Goal: Information Seeking & Learning: Learn about a topic

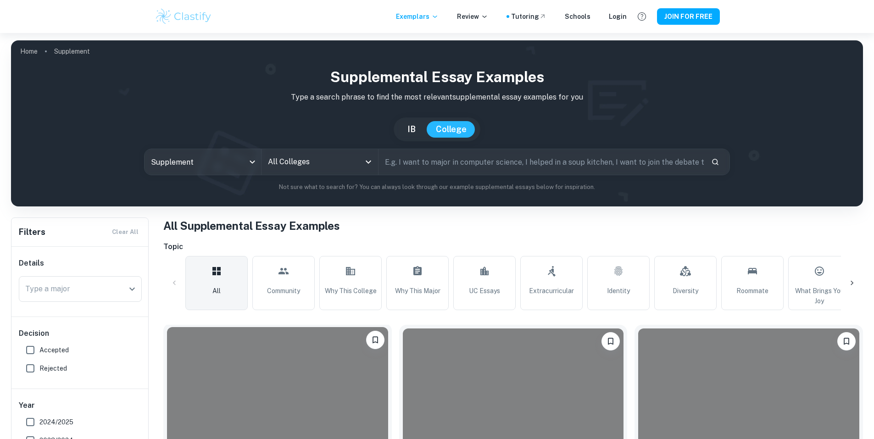
scroll to position [229, 0]
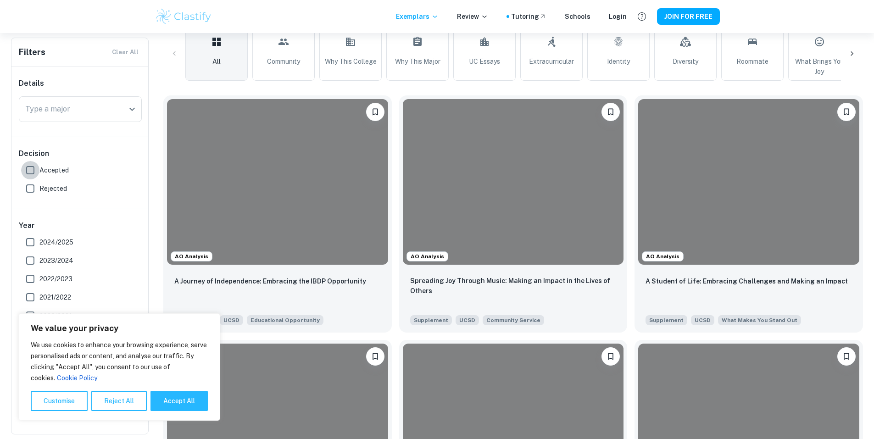
click at [38, 170] on input "Accepted" at bounding box center [30, 170] width 18 height 18
checkbox input "true"
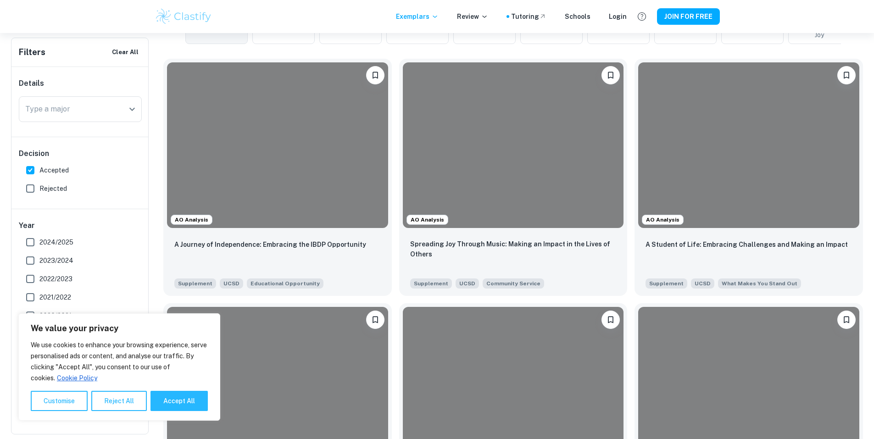
scroll to position [367, 0]
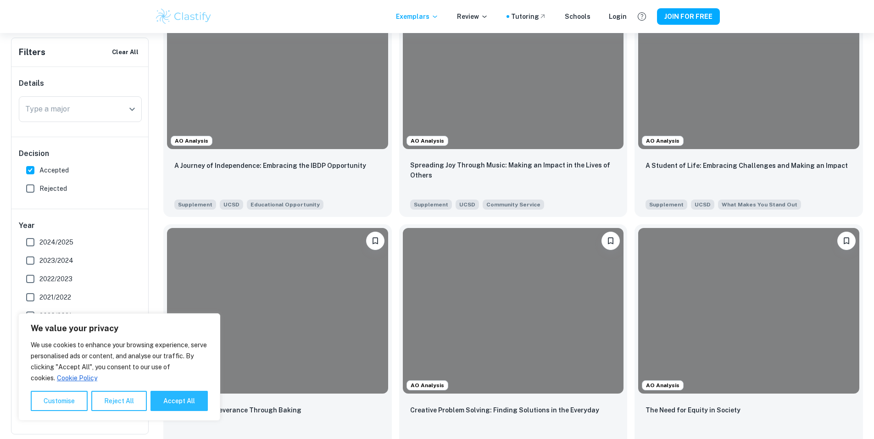
click at [39, 242] on span "2024/2025" at bounding box center [56, 242] width 34 height 10
click at [39, 242] on input "2024/2025" at bounding box center [30, 242] width 18 height 18
checkbox input "true"
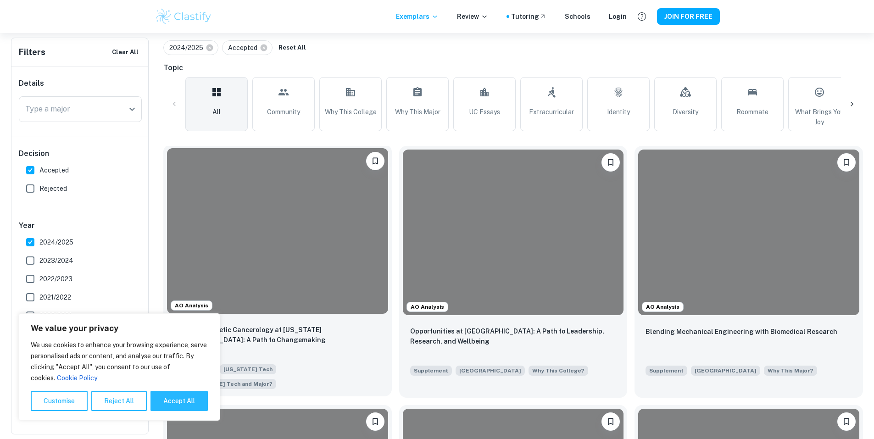
scroll to position [184, 0]
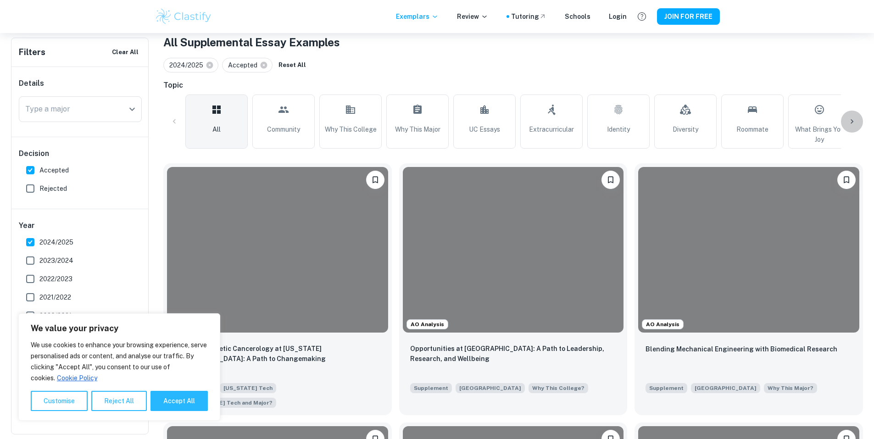
click at [853, 123] on icon at bounding box center [852, 121] width 9 height 9
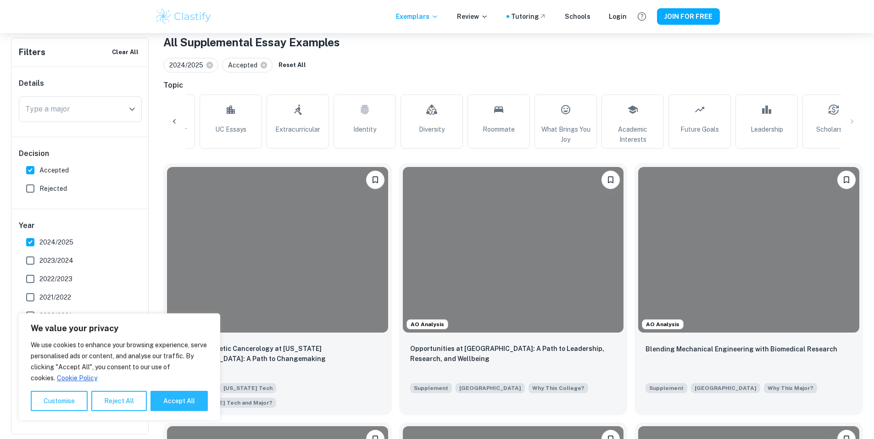
scroll to position [0, 278]
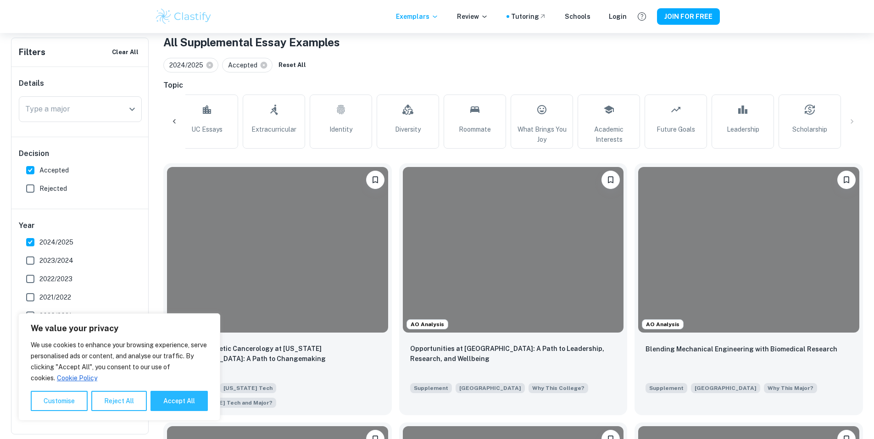
click at [849, 123] on div "All Community Why This College Why This Major UC Essays Extracurricular Identit…" at bounding box center [513, 122] width 700 height 54
click at [179, 119] on div at bounding box center [174, 122] width 22 height 22
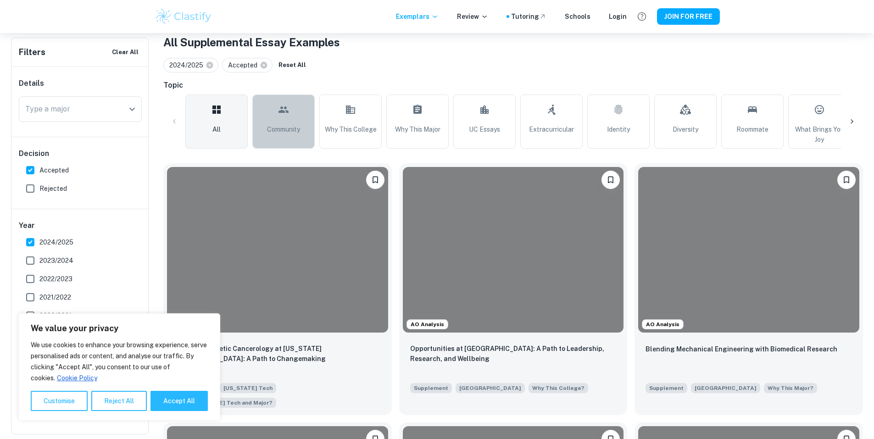
click at [292, 133] on span "Community" at bounding box center [283, 129] width 33 height 10
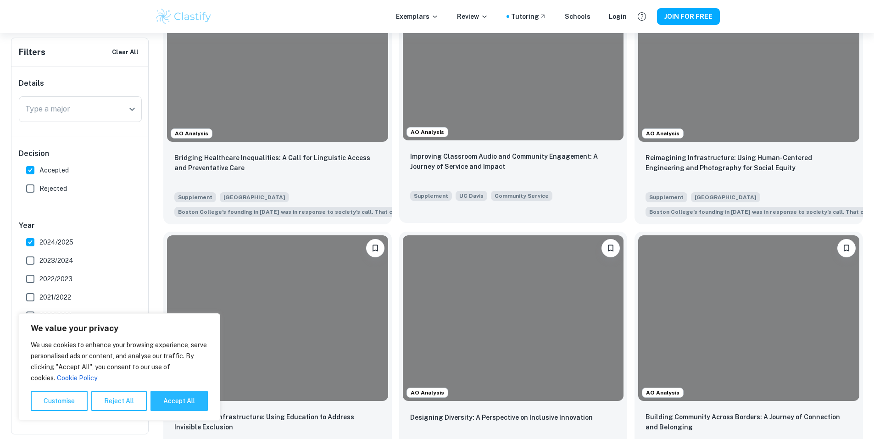
scroll to position [321, 0]
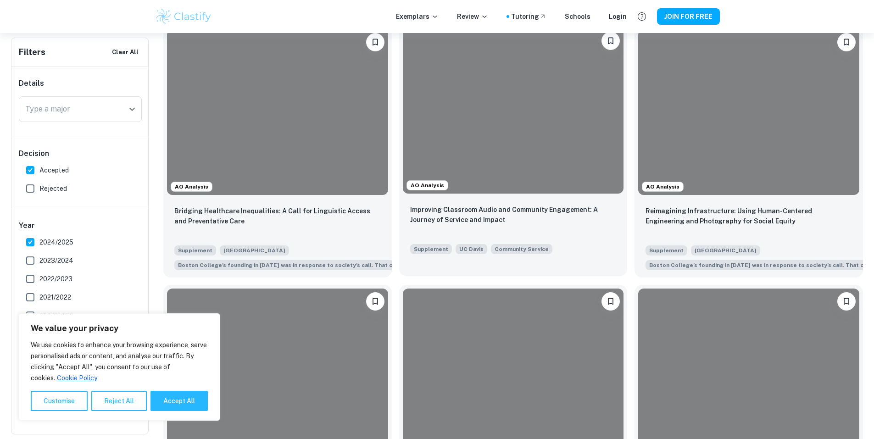
click at [417, 81] on div at bounding box center [513, 111] width 221 height 166
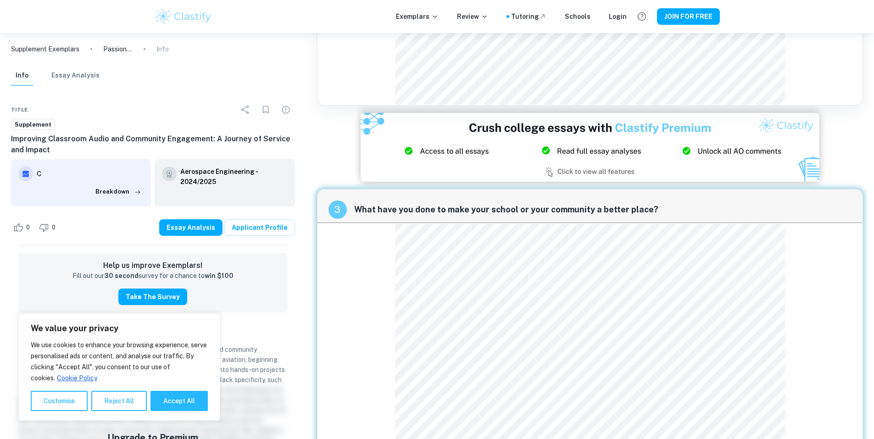
scroll to position [964, 0]
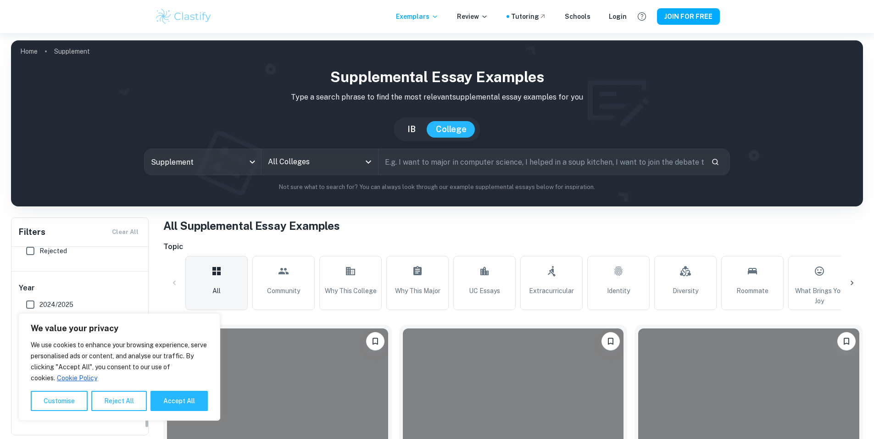
scroll to position [72, 0]
click at [50, 276] on span "Accepted" at bounding box center [53, 279] width 29 height 10
click at [39, 276] on input "Accepted" at bounding box center [30, 278] width 18 height 18
checkbox input "true"
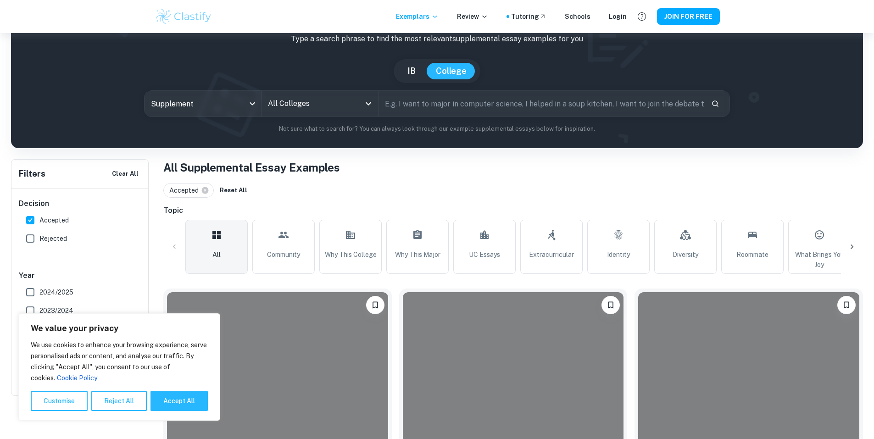
scroll to position [0, 0]
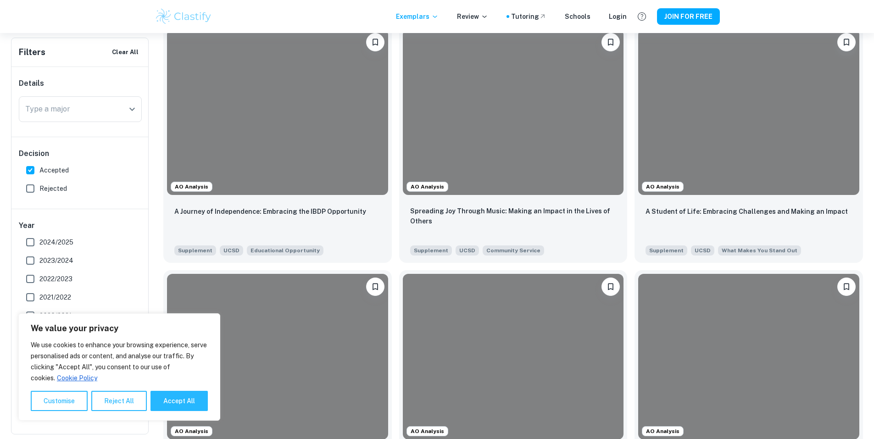
click at [58, 240] on span "2024/2025" at bounding box center [56, 242] width 34 height 10
click at [39, 240] on input "2024/2025" at bounding box center [30, 242] width 18 height 18
checkbox input "true"
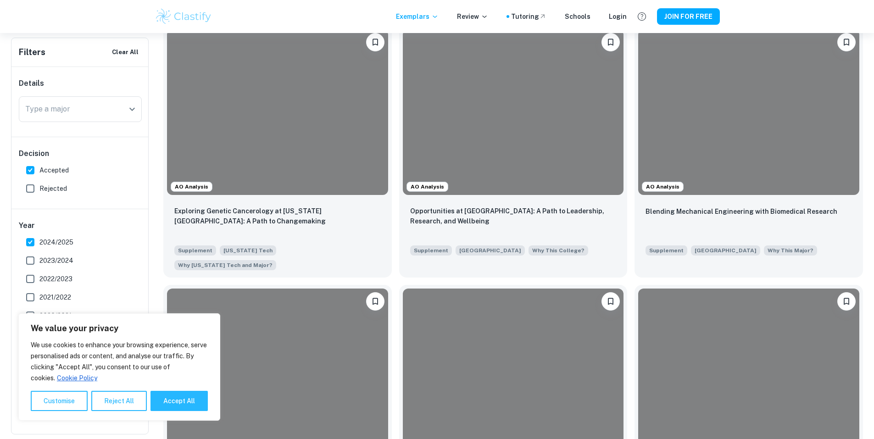
scroll to position [275, 0]
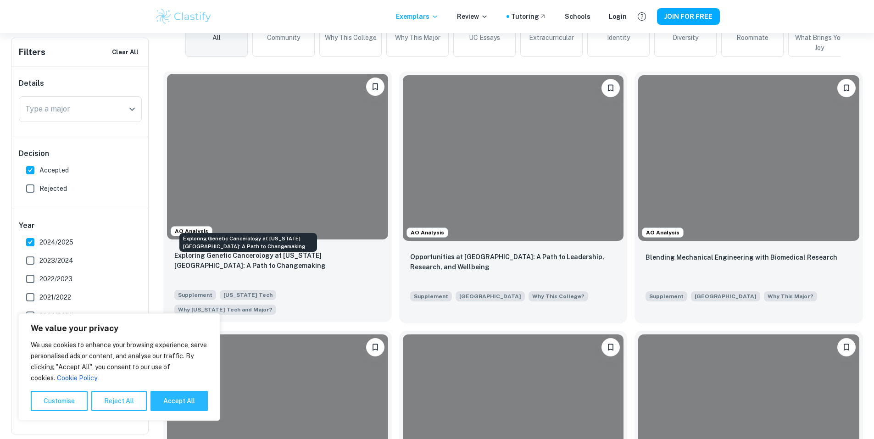
click at [276, 251] on p "Exploring Genetic Cancerology at [US_STATE][GEOGRAPHIC_DATA]: A Path to Changem…" at bounding box center [277, 261] width 207 height 20
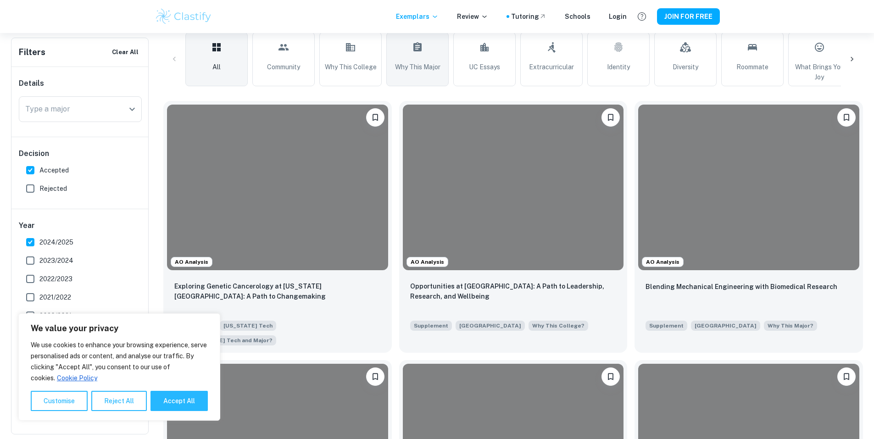
scroll to position [229, 0]
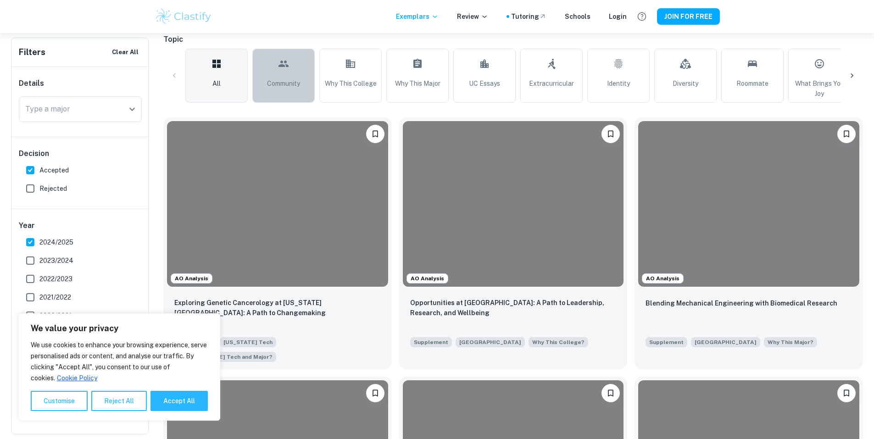
click at [280, 95] on link "Community" at bounding box center [283, 76] width 62 height 54
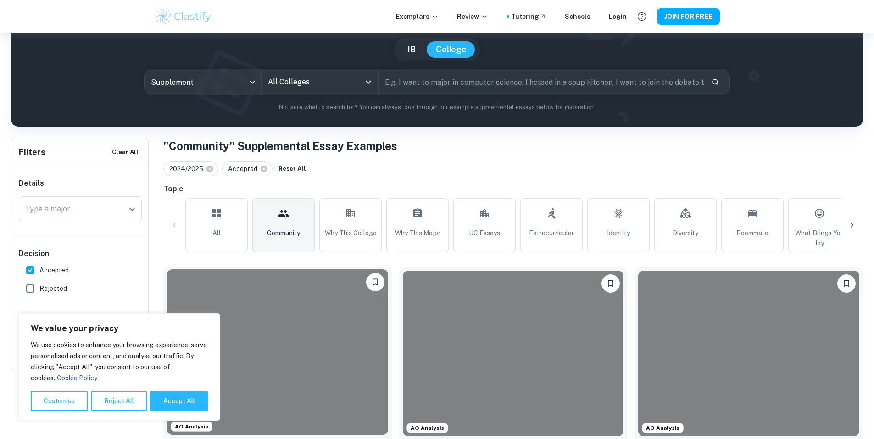
scroll to position [229, 0]
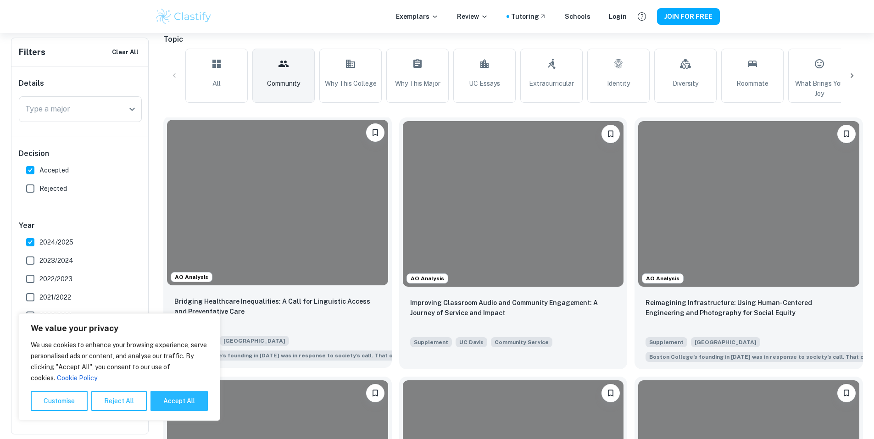
click at [285, 235] on div at bounding box center [277, 203] width 221 height 166
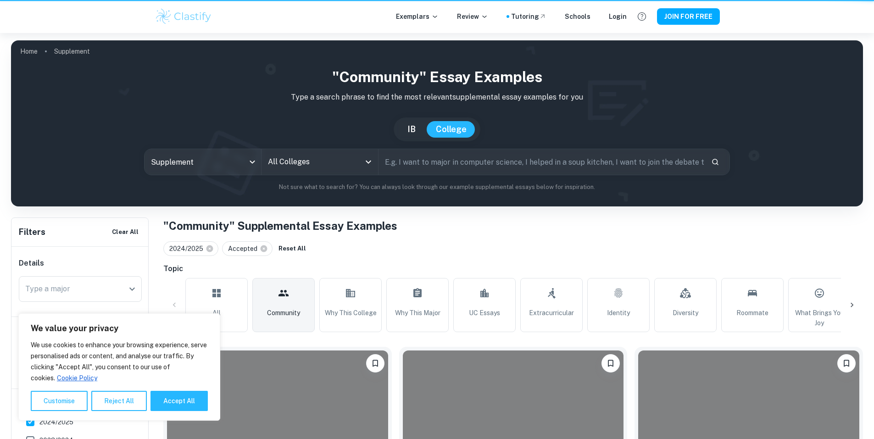
scroll to position [229, 0]
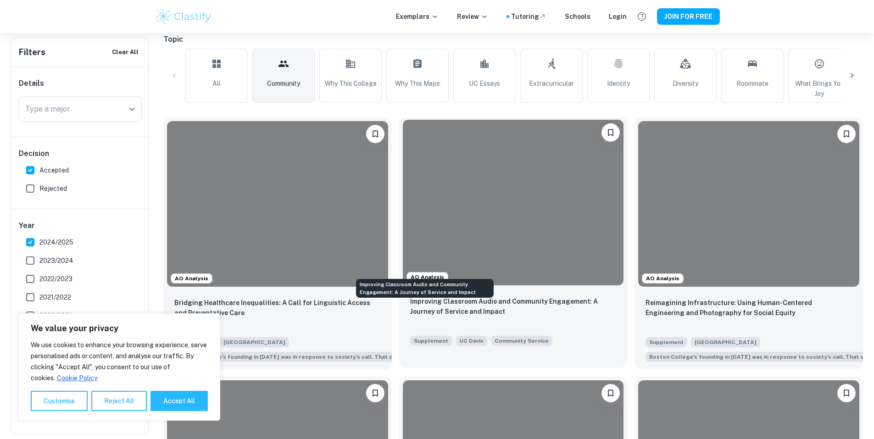
click at [410, 296] on p "Improving Classroom Audio and Community Engagement: A Journey of Service and Im…" at bounding box center [513, 306] width 207 height 20
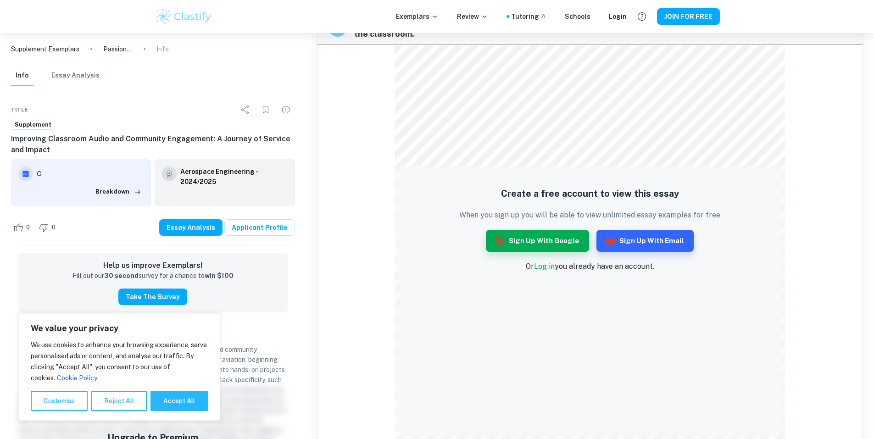
scroll to position [449, 0]
